Goal: Task Accomplishment & Management: Use online tool/utility

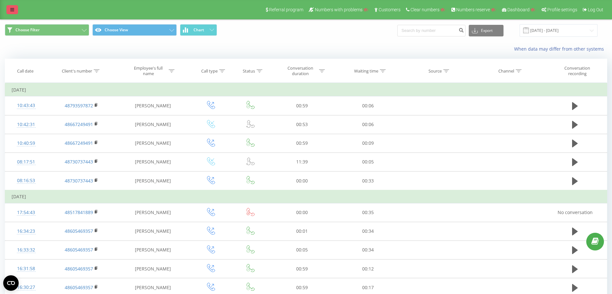
click at [8, 12] on link at bounding box center [12, 9] width 12 height 9
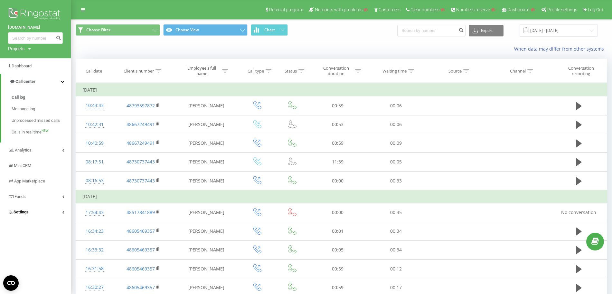
click at [34, 209] on link "Settings" at bounding box center [35, 211] width 71 height 15
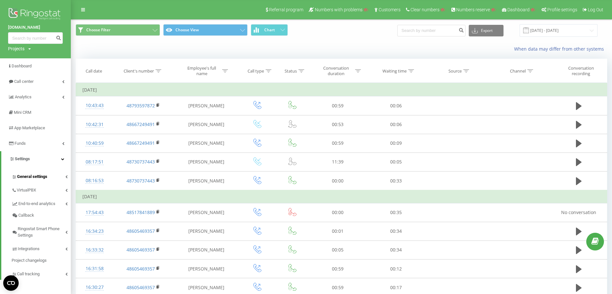
click at [39, 177] on span "General settings" at bounding box center [32, 176] width 30 height 6
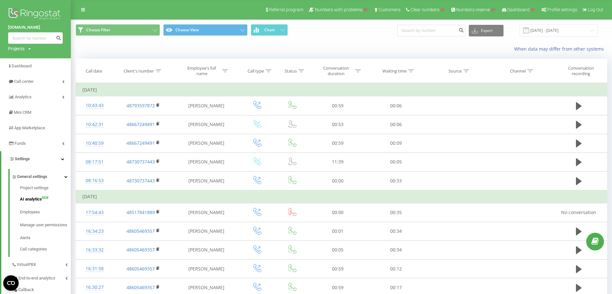
click at [36, 201] on span "AI analytics" at bounding box center [31, 199] width 22 height 6
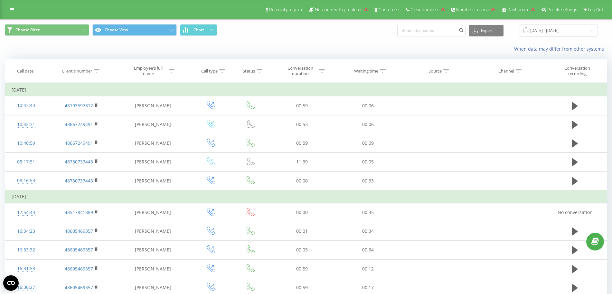
click at [18, 10] on div "Referral program Numbers with problems Customers Clear numbers Numbers reserve …" at bounding box center [306, 9] width 612 height 19
click at [16, 9] on link at bounding box center [12, 9] width 12 height 9
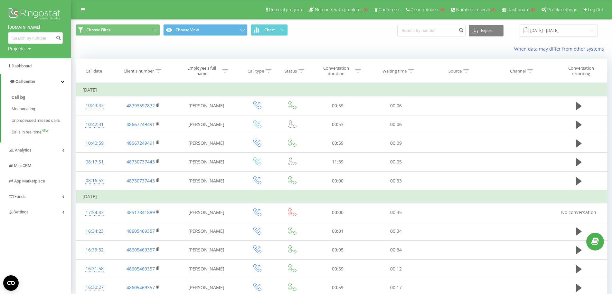
click at [20, 50] on div "Projects" at bounding box center [16, 48] width 16 height 6
drag, startPoint x: 23, startPoint y: 59, endPoint x: 27, endPoint y: 59, distance: 4.8
click at [23, 59] on input "text" at bounding box center [26, 58] width 32 height 9
paste input "[DOMAIN_NAME]"
type input "[DOMAIN_NAME]"
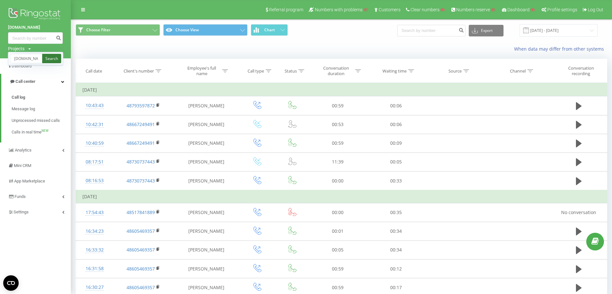
click at [45, 56] on link "Search" at bounding box center [51, 58] width 19 height 9
